Goal: Book appointment/travel/reservation

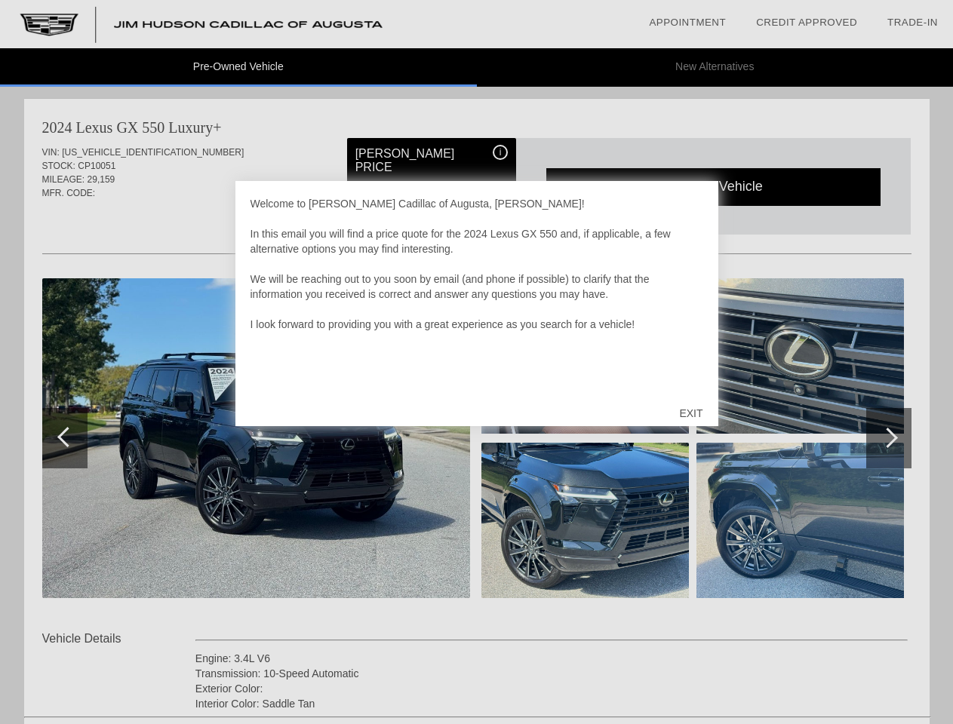
click at [688, 23] on link "Appointment" at bounding box center [687, 22] width 77 height 11
click at [691, 414] on div "EXIT" at bounding box center [691, 413] width 54 height 45
